Goal: Check status: Check status

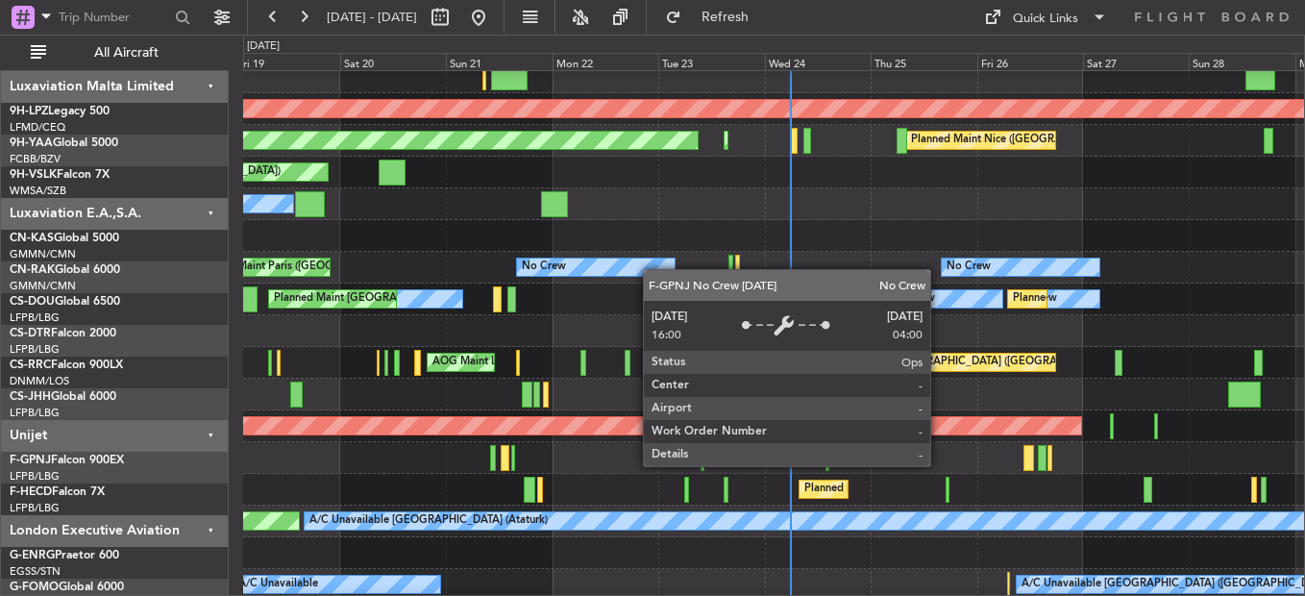
scroll to position [200, 0]
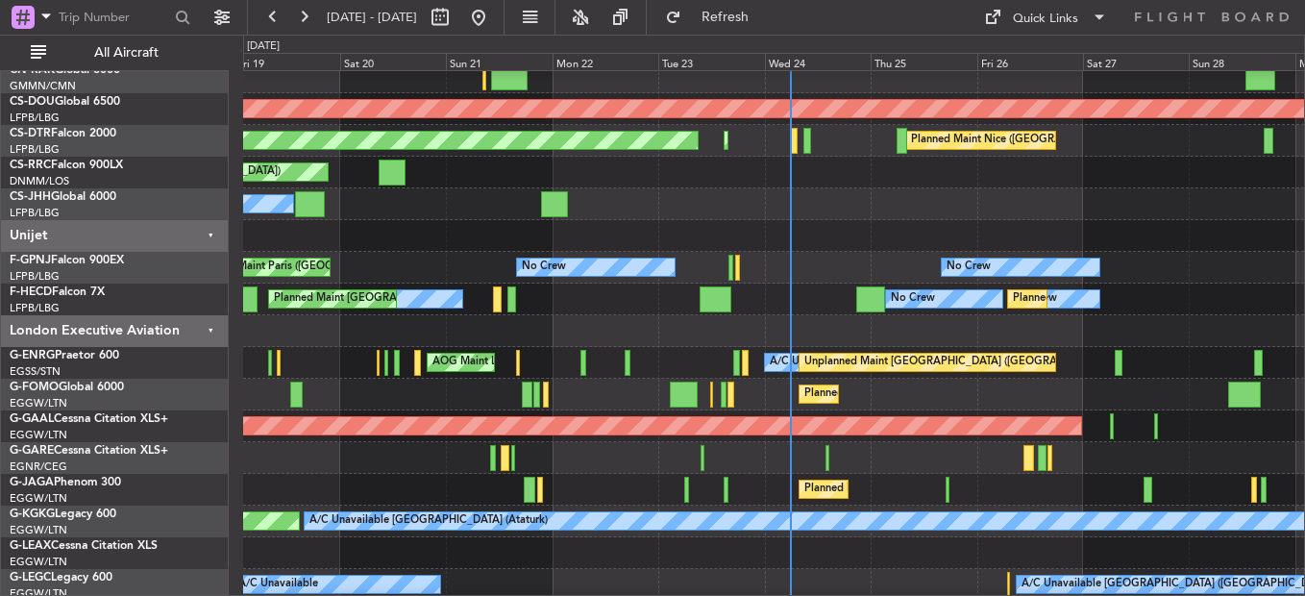
click at [757, 206] on div "Owner Planned Maint [GEOGRAPHIC_DATA] ([GEOGRAPHIC_DATA])" at bounding box center [773, 204] width 1061 height 32
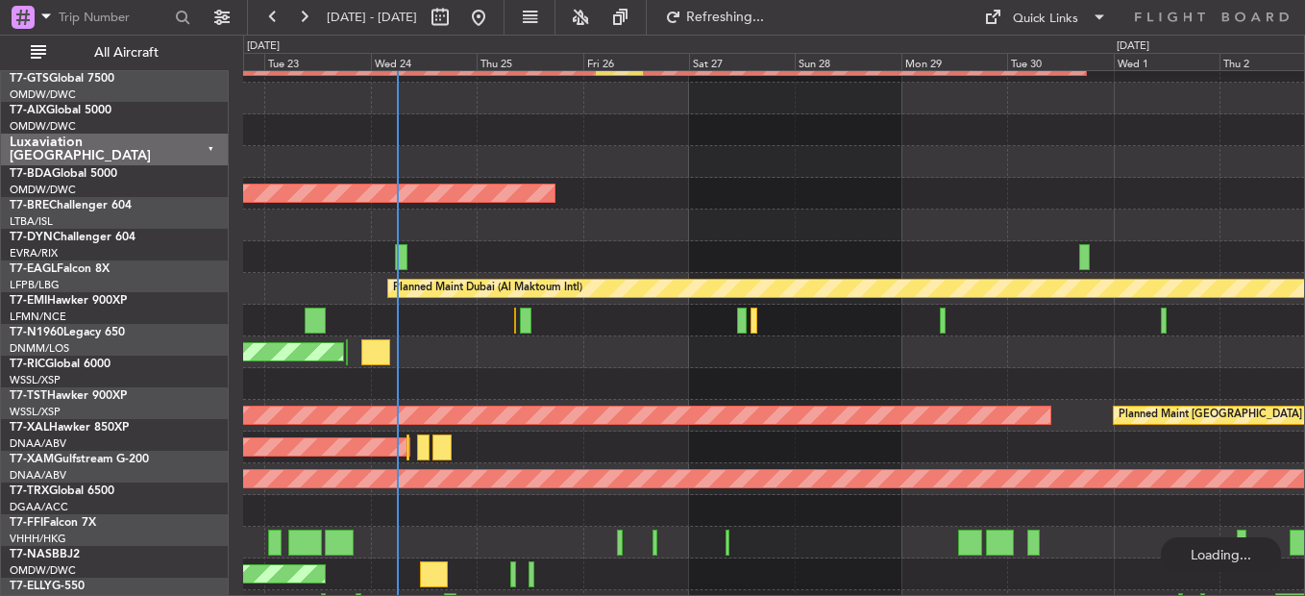
scroll to position [2266, 0]
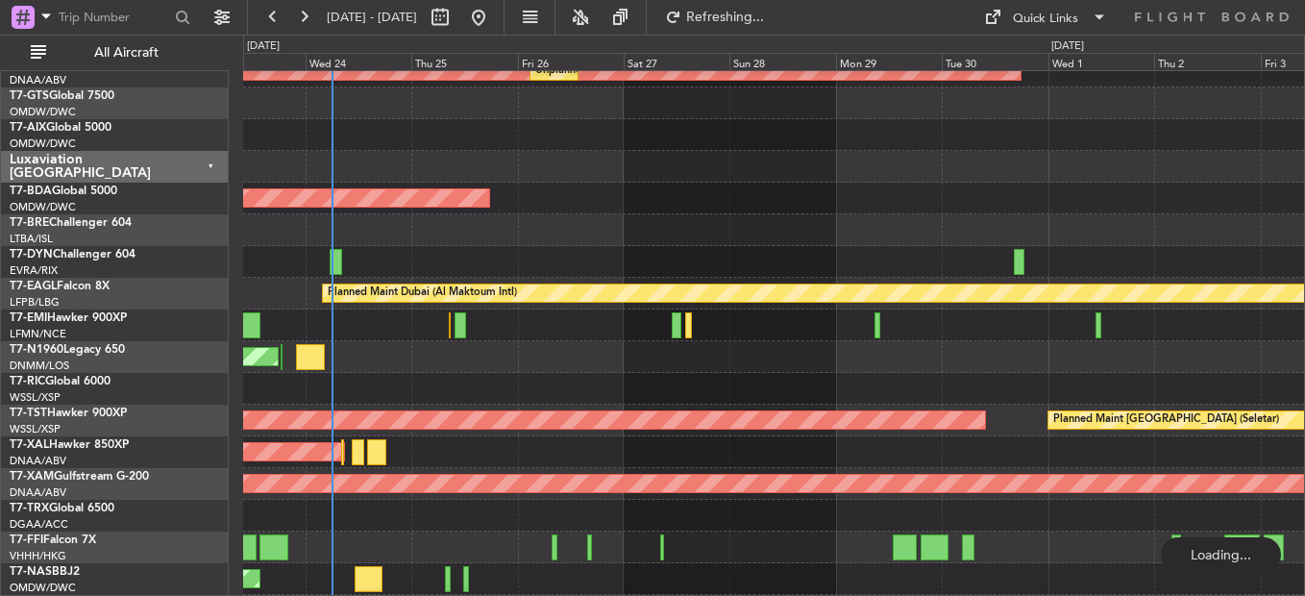
click at [586, 350] on div "AOG Maint London ([GEOGRAPHIC_DATA])" at bounding box center [773, 357] width 1061 height 32
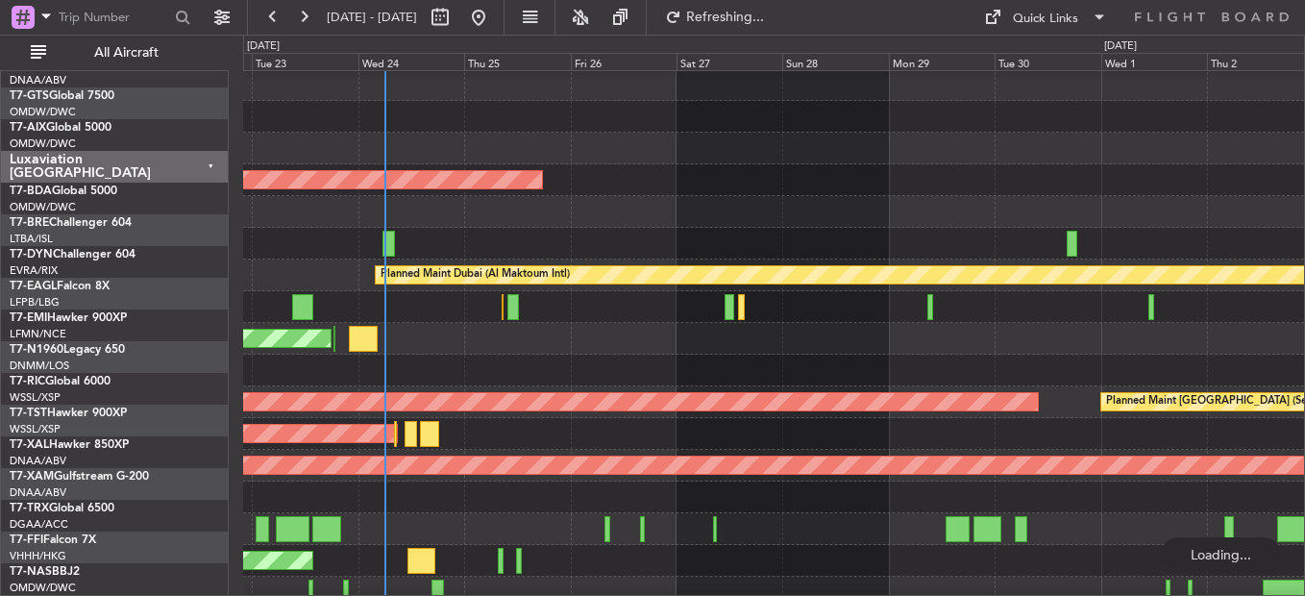
scroll to position [2284, 0]
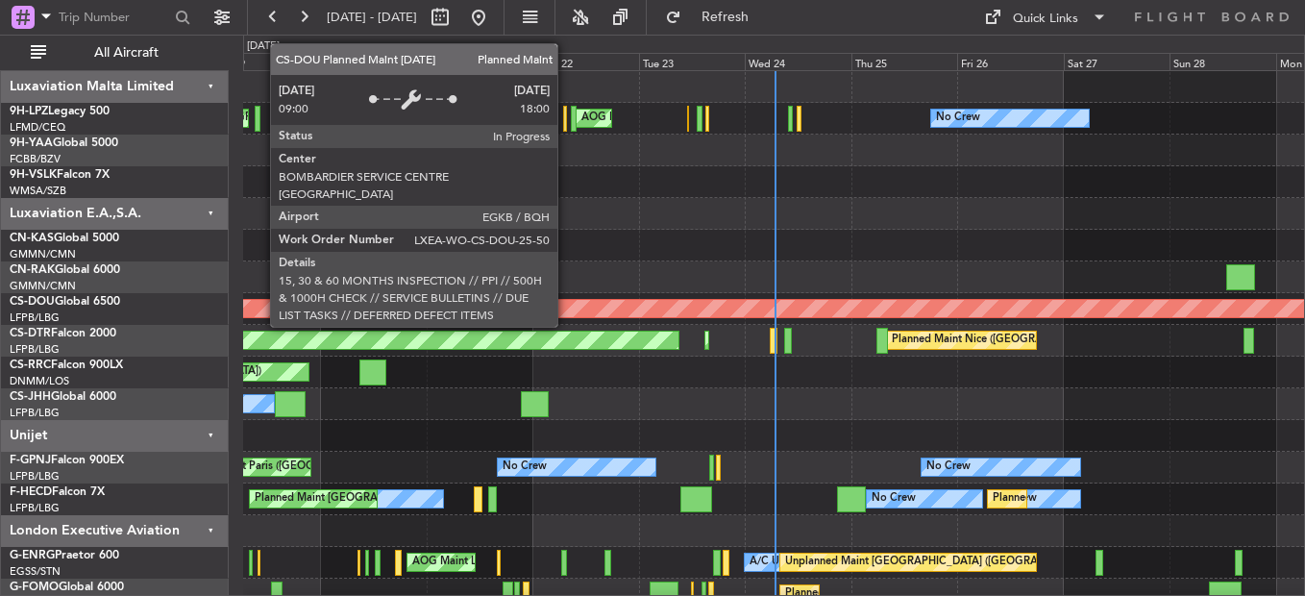
scroll to position [2283, 0]
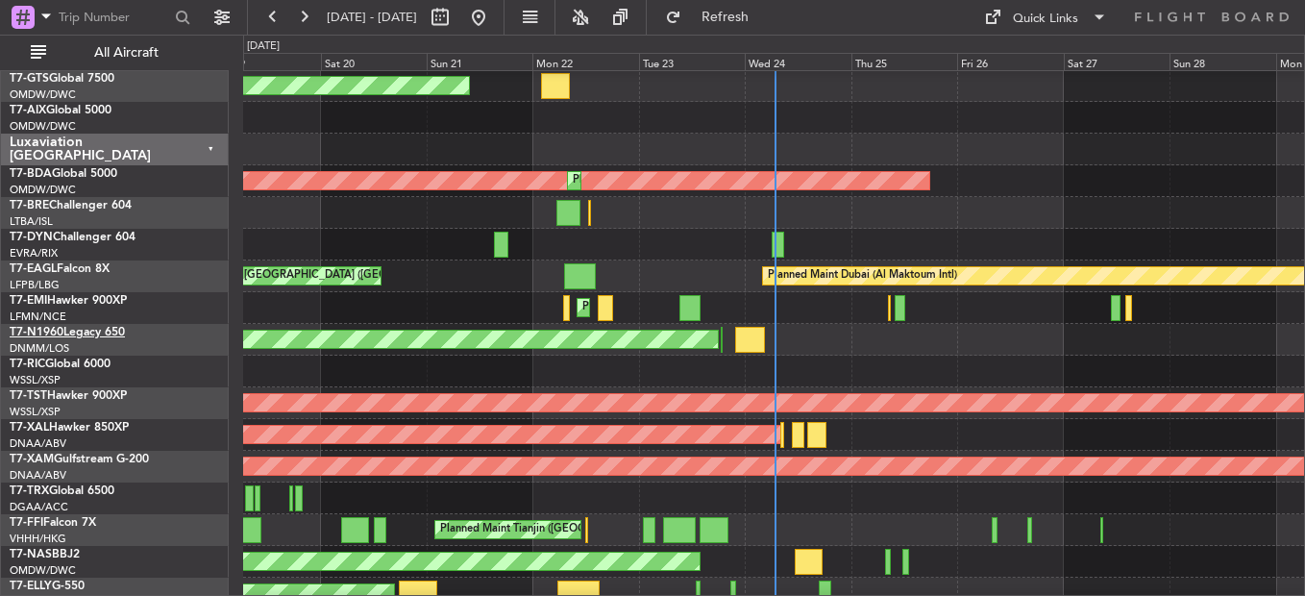
click at [89, 329] on link "T7-N1960 Legacy 650" at bounding box center [67, 333] width 115 height 12
